Goal: Check status: Check status

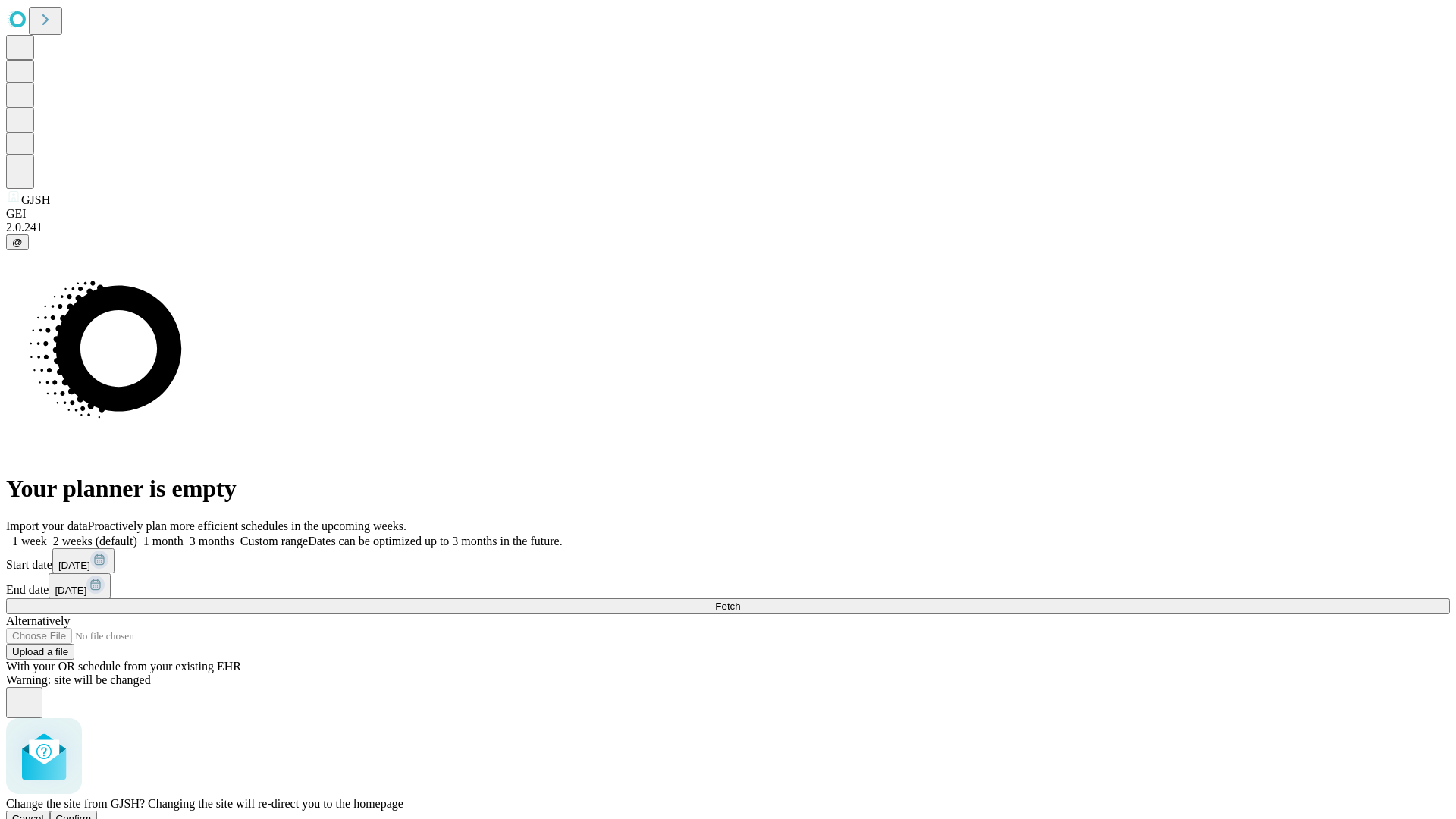
click at [92, 813] on span "Confirm" at bounding box center [74, 818] width 36 height 11
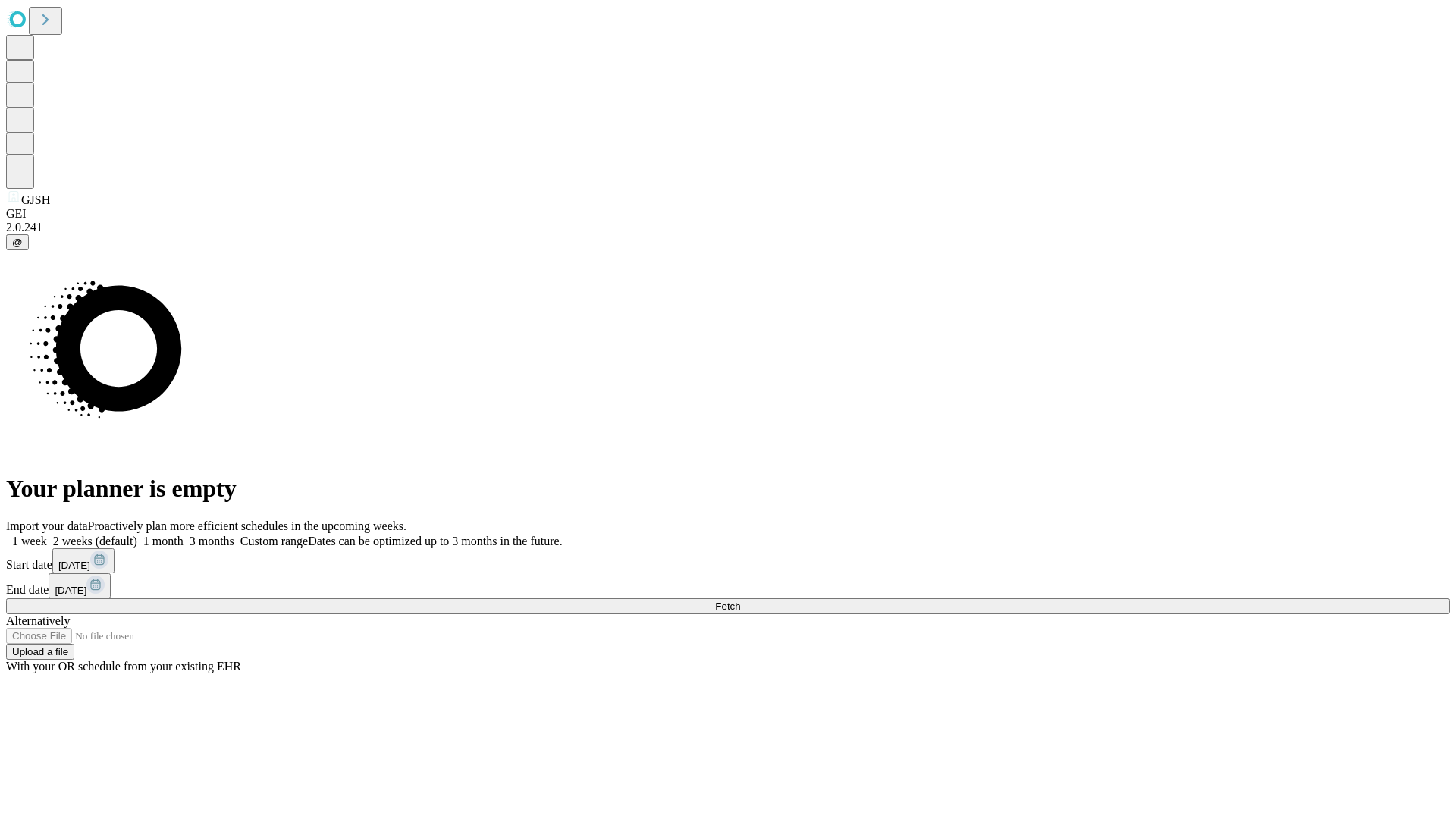
click at [138, 535] on label "2 weeks (default)" at bounding box center [92, 541] width 90 height 13
click at [740, 601] on span "Fetch" at bounding box center [728, 606] width 25 height 11
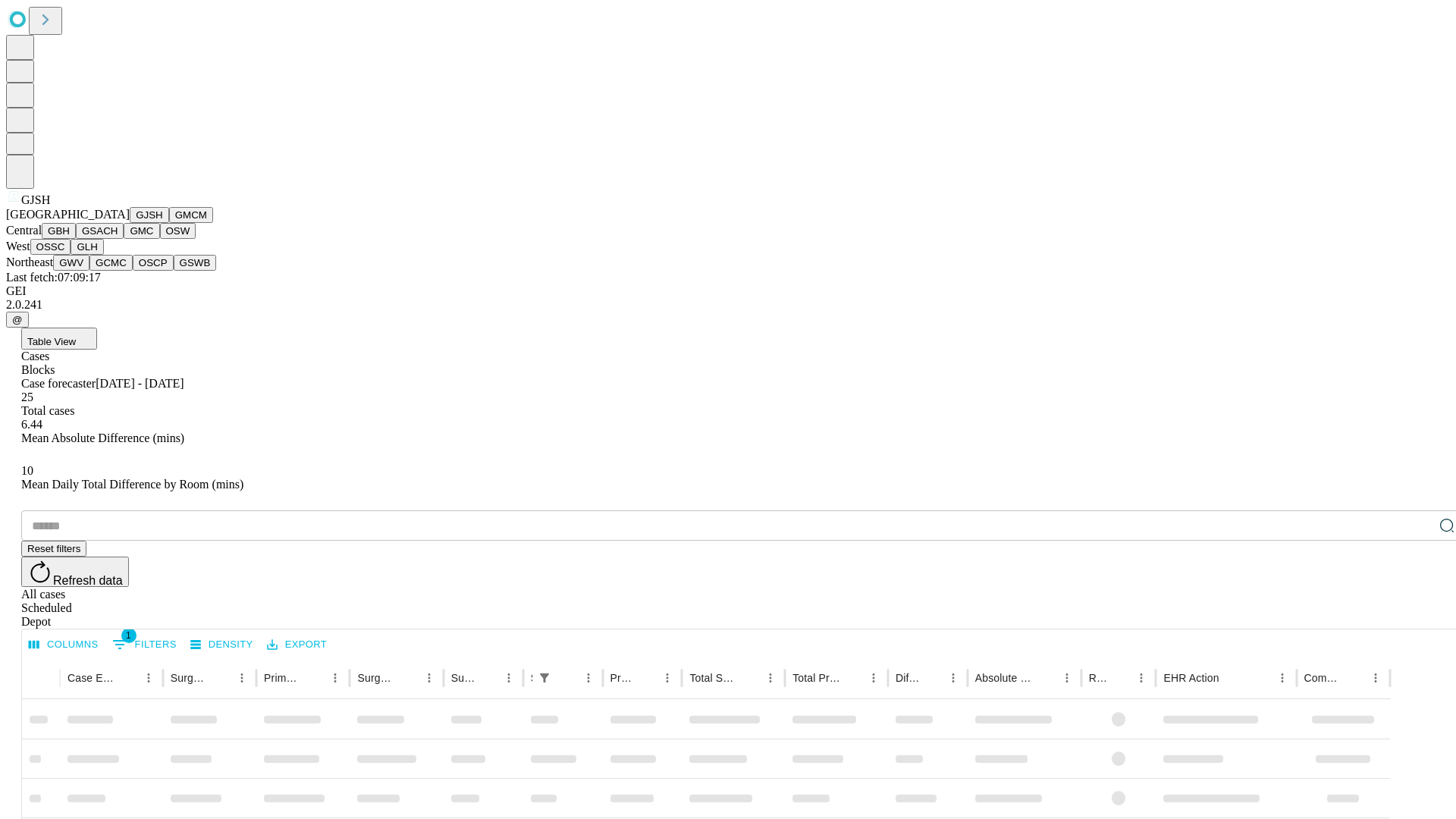
click at [169, 222] on button "GMCM" at bounding box center [191, 214] width 44 height 16
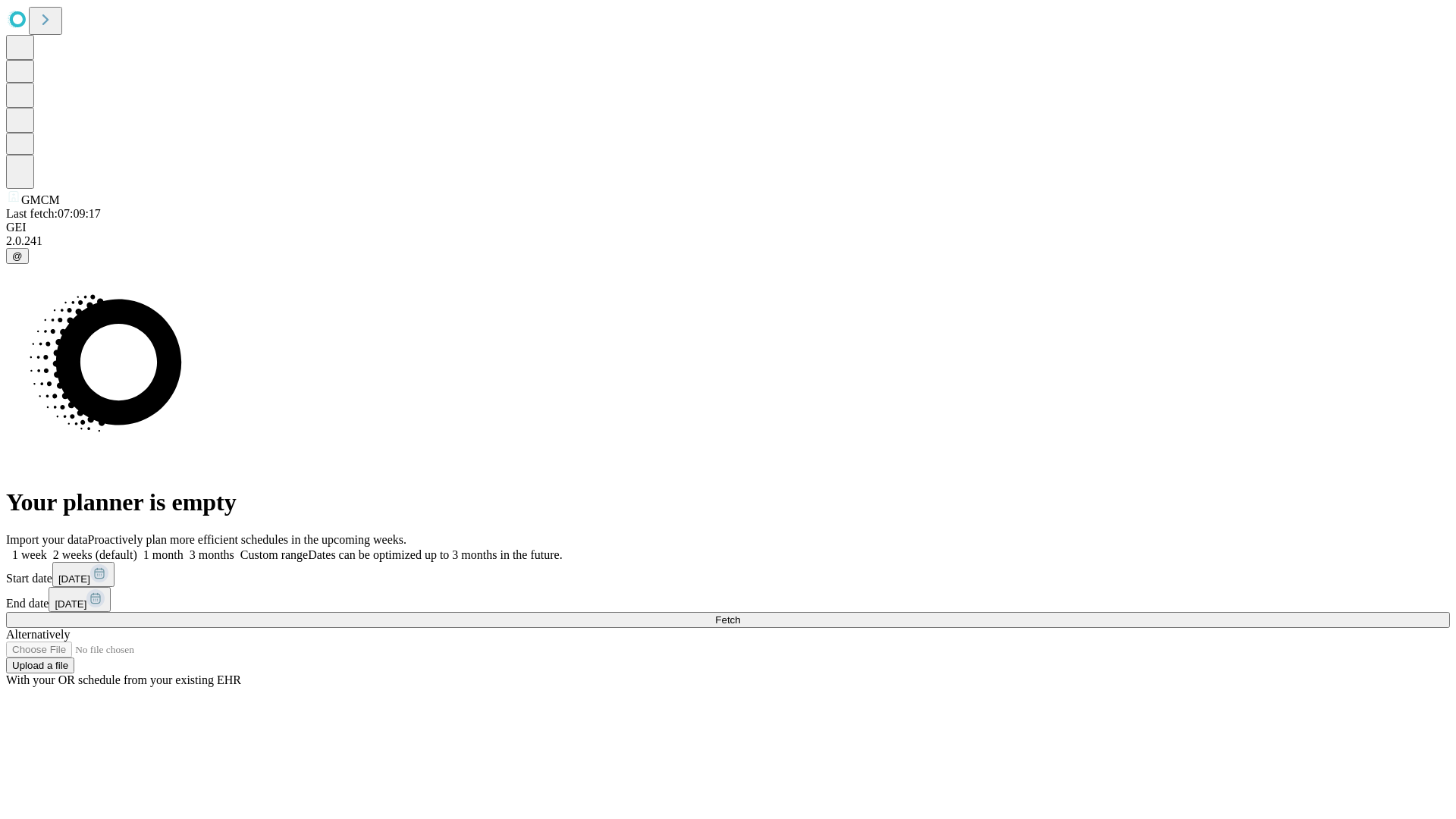
click at [138, 548] on label "2 weeks (default)" at bounding box center [92, 554] width 90 height 13
click at [740, 614] on span "Fetch" at bounding box center [728, 619] width 25 height 11
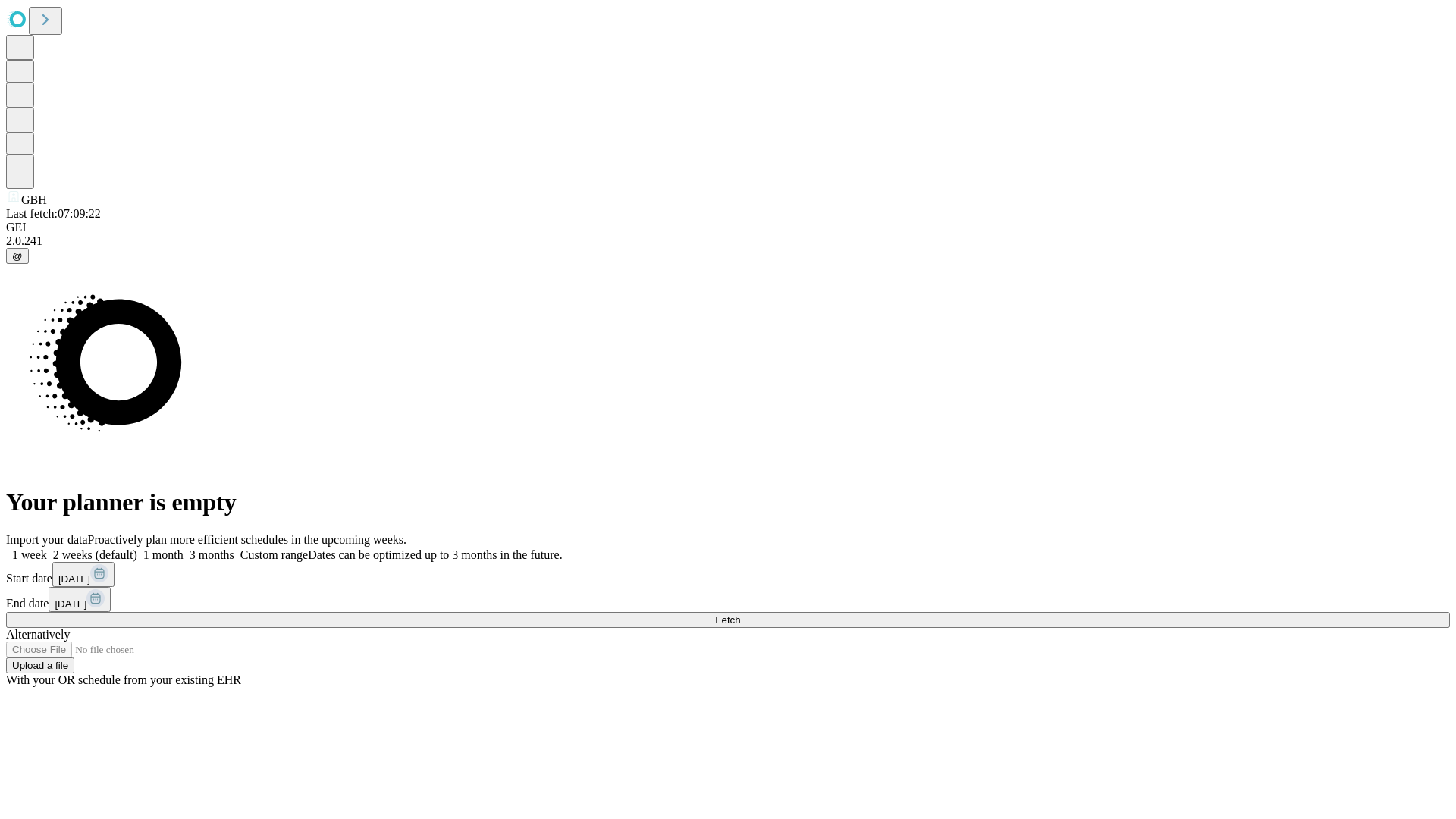
click at [138, 548] on label "2 weeks (default)" at bounding box center [92, 554] width 90 height 13
click at [740, 614] on span "Fetch" at bounding box center [728, 619] width 25 height 11
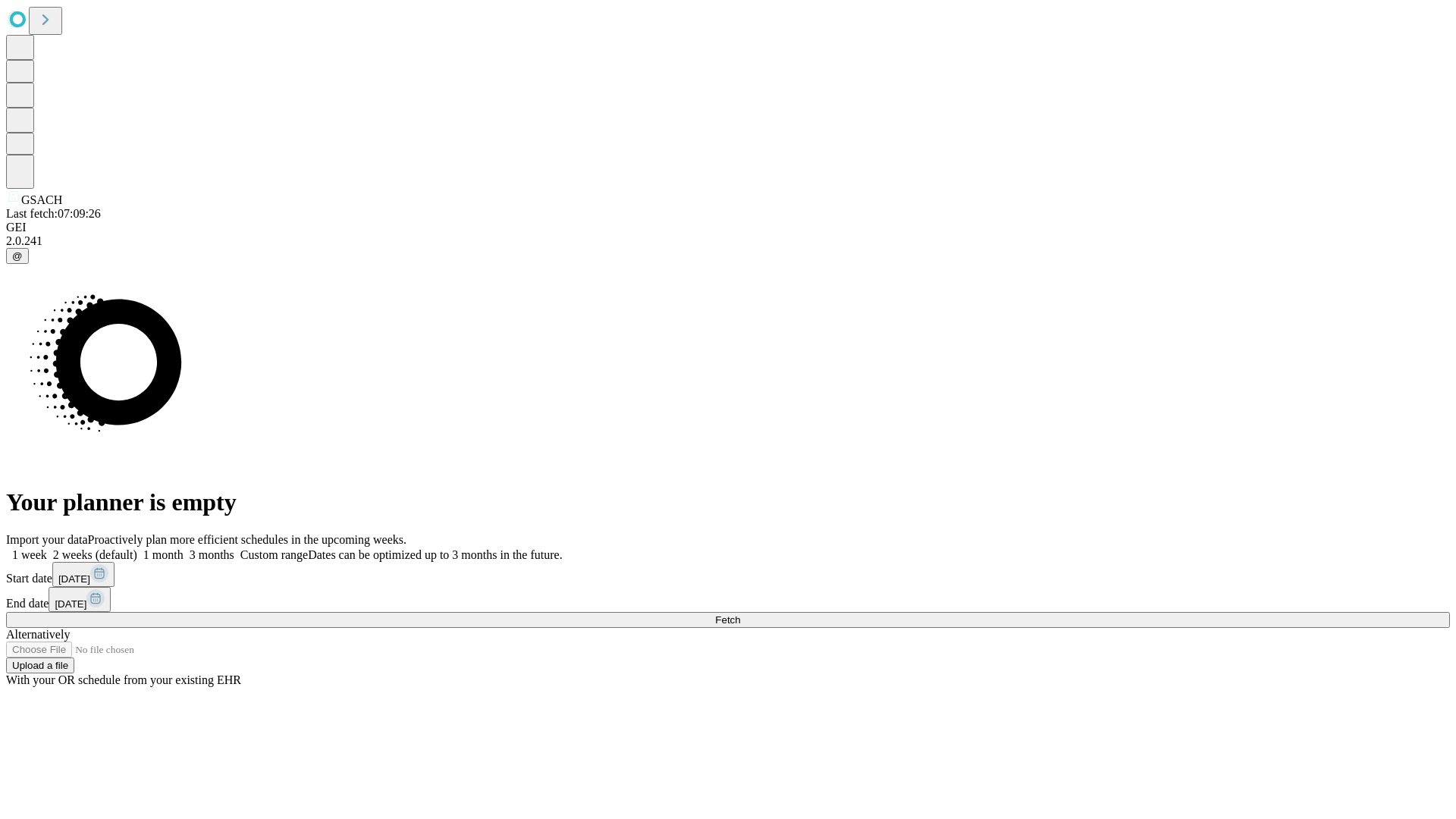
click at [138, 548] on label "2 weeks (default)" at bounding box center [92, 554] width 90 height 13
click at [740, 614] on span "Fetch" at bounding box center [728, 619] width 25 height 11
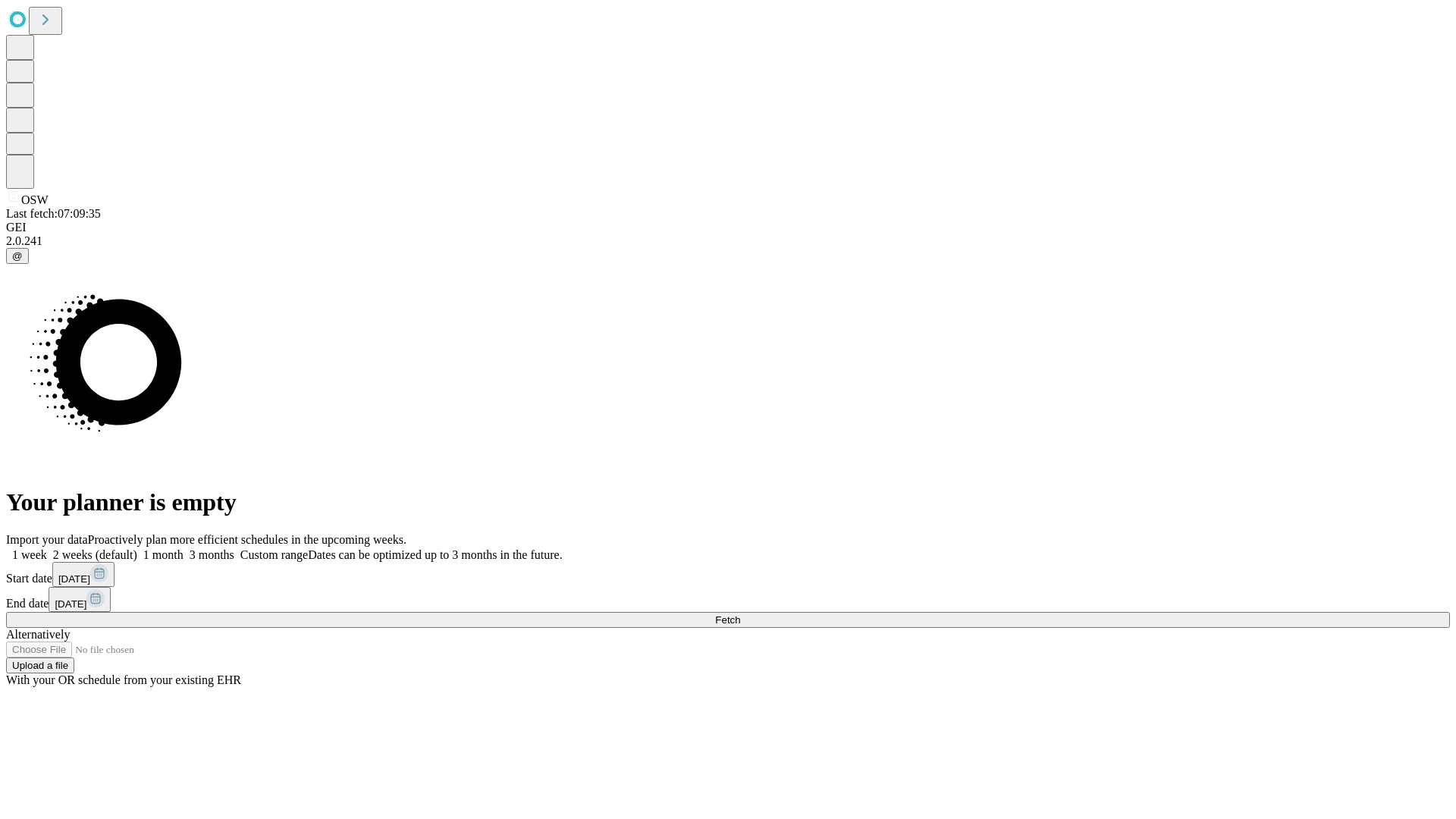
click at [138, 548] on label "2 weeks (default)" at bounding box center [92, 554] width 90 height 13
click at [740, 614] on span "Fetch" at bounding box center [728, 619] width 25 height 11
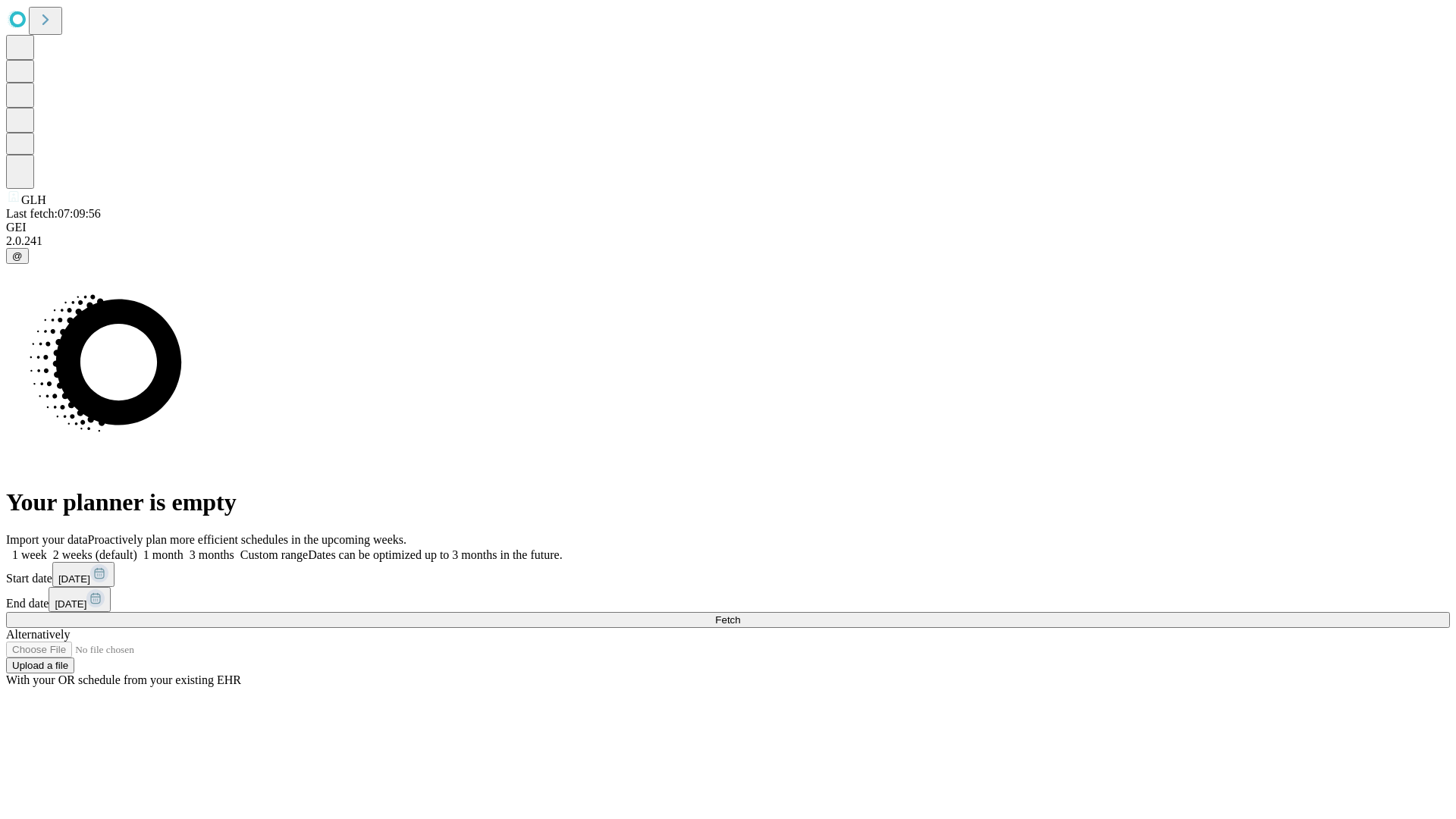
click at [138, 548] on label "2 weeks (default)" at bounding box center [92, 554] width 90 height 13
click at [740, 614] on span "Fetch" at bounding box center [728, 619] width 25 height 11
click at [138, 548] on label "2 weeks (default)" at bounding box center [92, 554] width 90 height 13
click at [740, 614] on span "Fetch" at bounding box center [728, 619] width 25 height 11
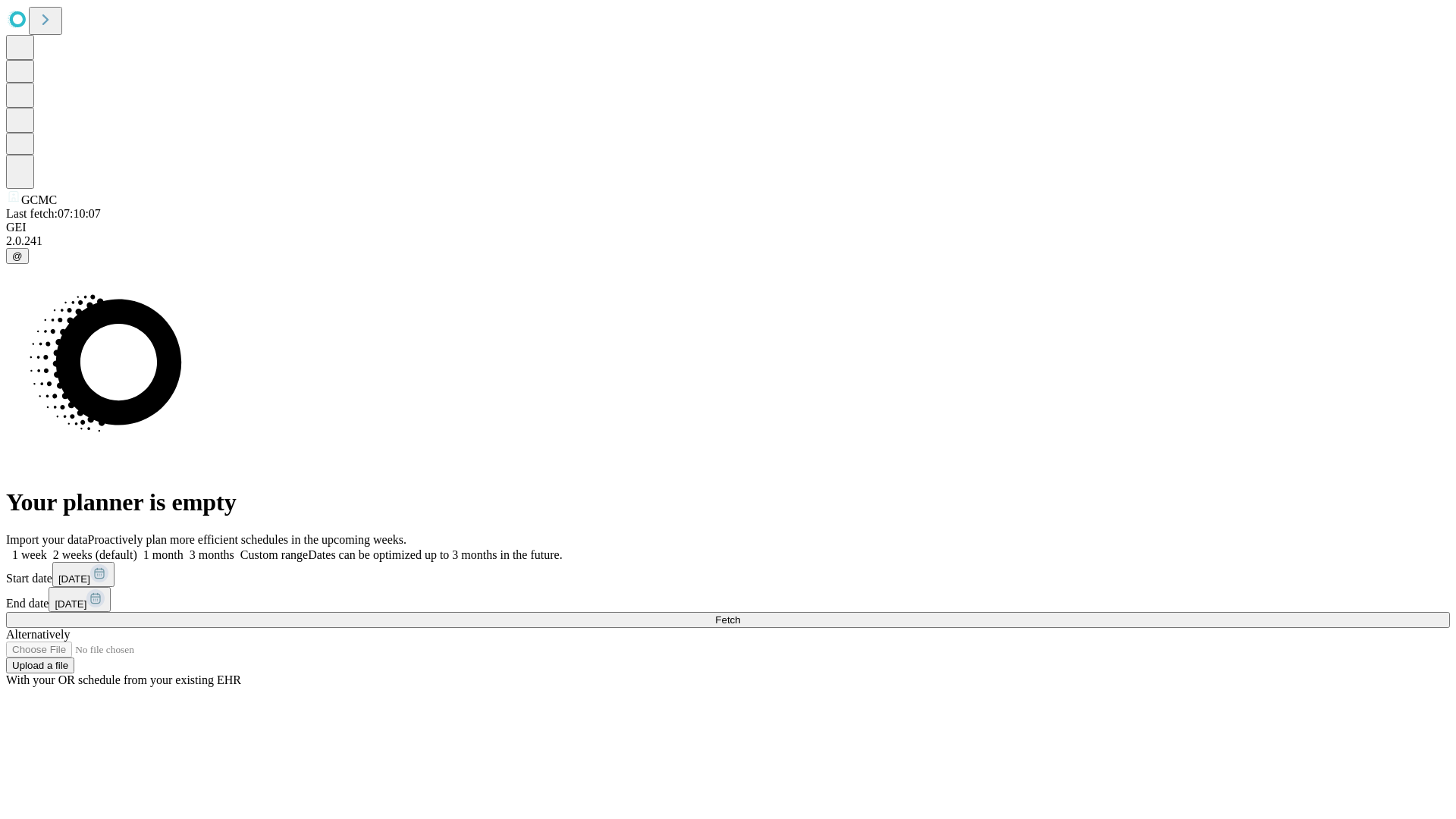
click at [740, 614] on span "Fetch" at bounding box center [728, 619] width 25 height 11
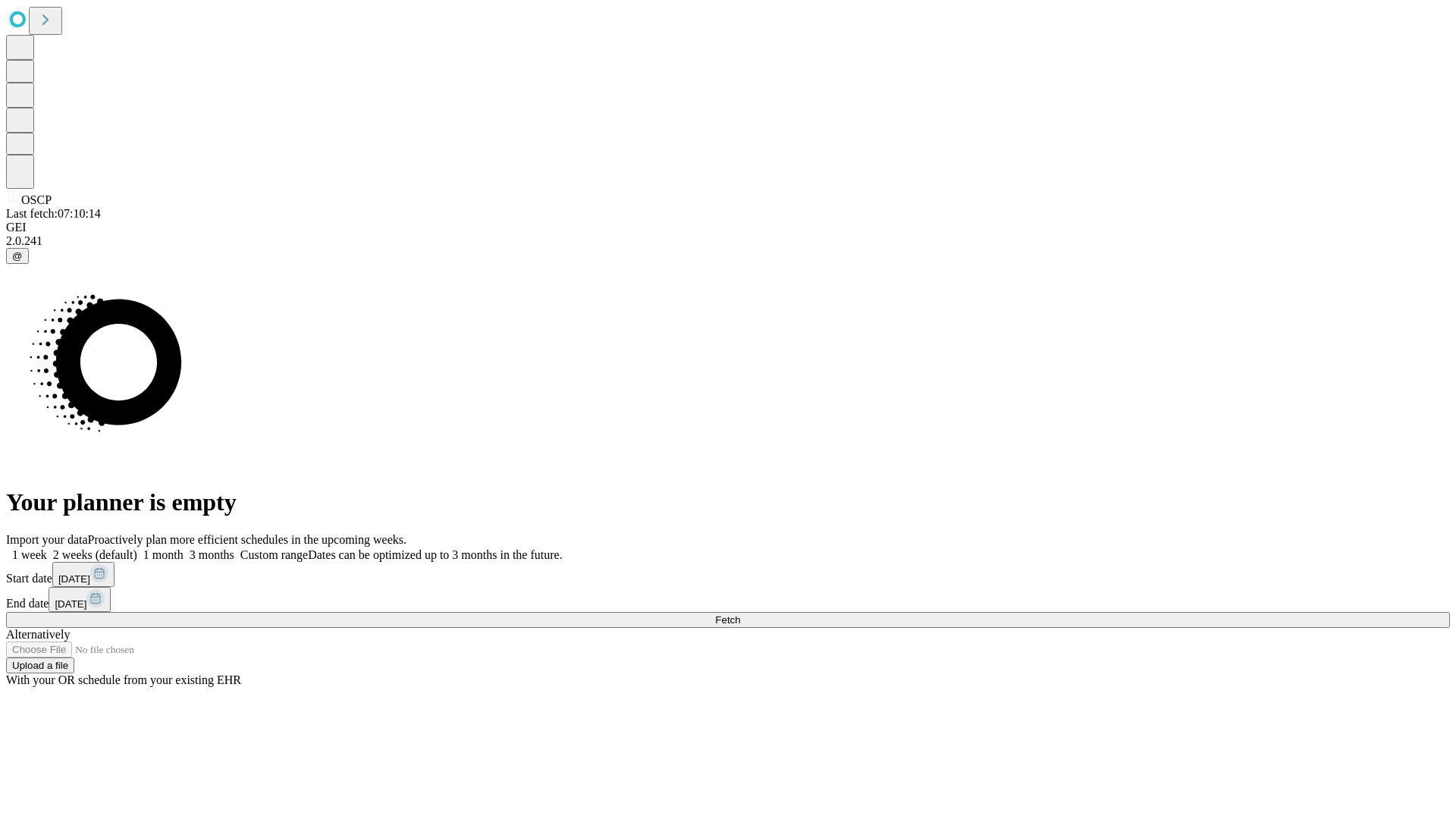
click at [138, 548] on label "2 weeks (default)" at bounding box center [92, 554] width 90 height 13
click at [740, 614] on span "Fetch" at bounding box center [728, 619] width 25 height 11
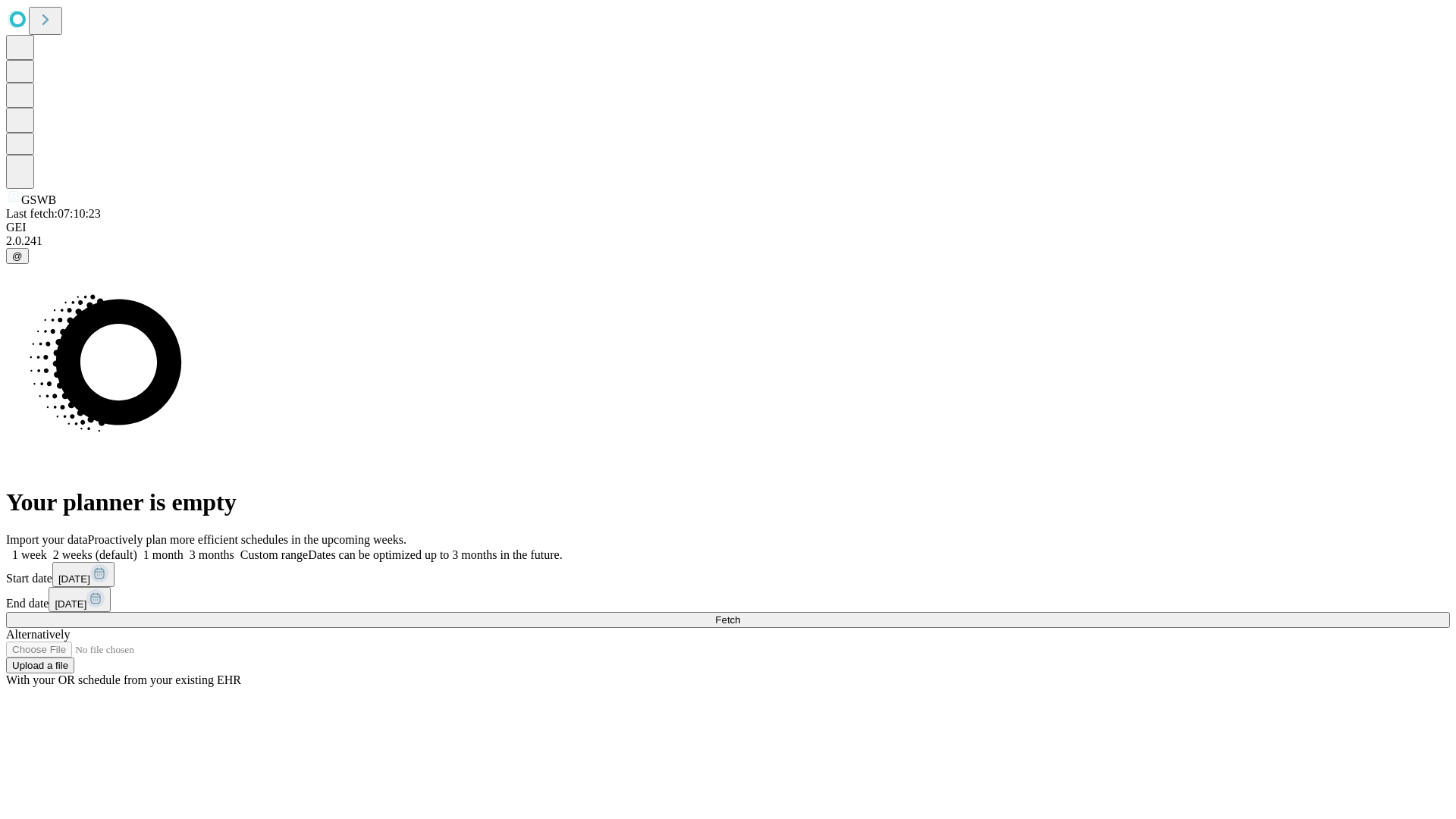
click at [740, 614] on span "Fetch" at bounding box center [728, 619] width 25 height 11
